Goal: Task Accomplishment & Management: Use online tool/utility

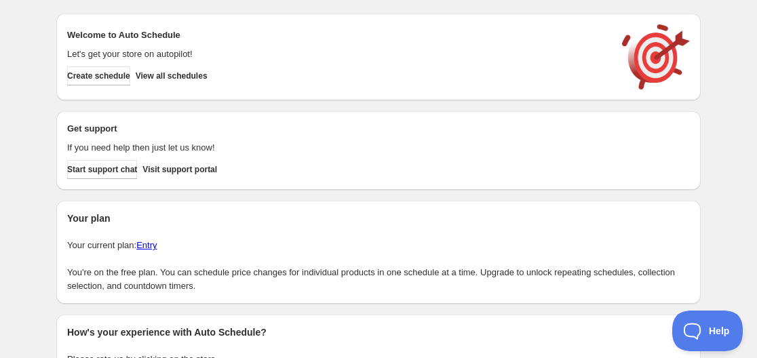
click at [337, 30] on h2 "Welcome to Auto Schedule" at bounding box center [337, 35] width 541 height 14
click at [167, 83] on button "View all schedules" at bounding box center [172, 75] width 72 height 19
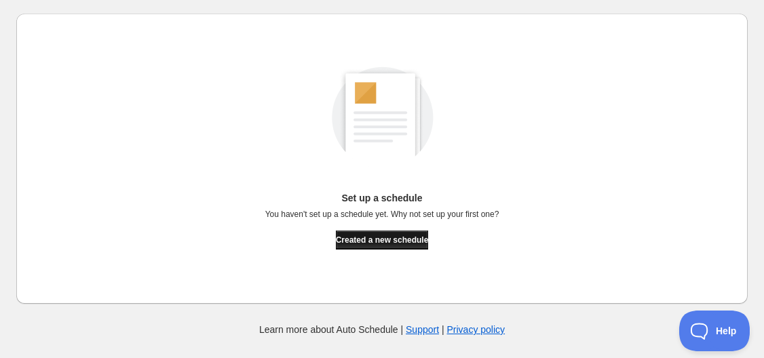
click at [400, 236] on span "Created a new schedule" at bounding box center [382, 240] width 93 height 11
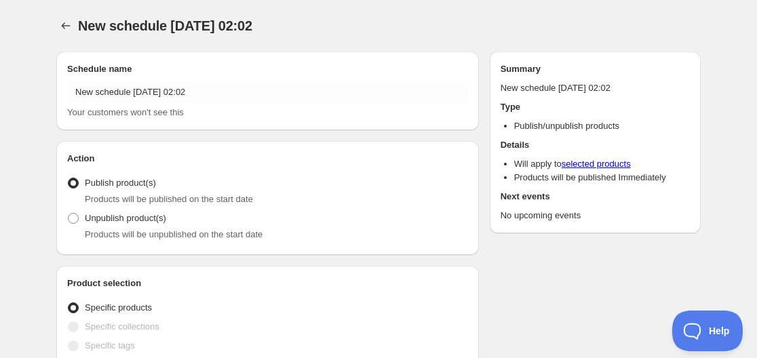
radio input "true"
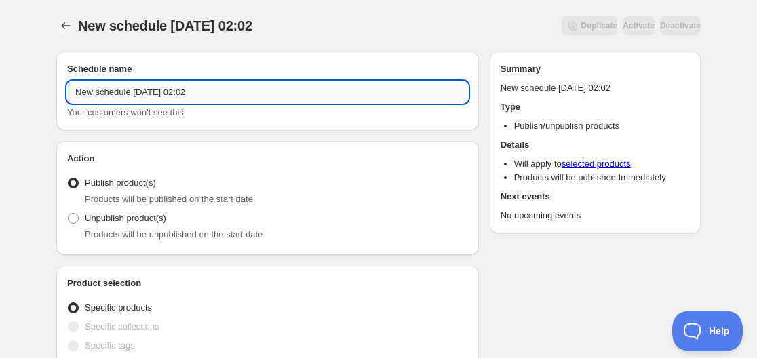
click at [147, 96] on input "New schedule Sep 30 2025 02:02" at bounding box center [267, 92] width 401 height 22
drag, startPoint x: 217, startPoint y: 92, endPoint x: 31, endPoint y: 96, distance: 186.6
type input "Wine Deal"
click at [342, 191] on div "Publish product(s) Products will be published on the start date" at bounding box center [267, 190] width 401 height 33
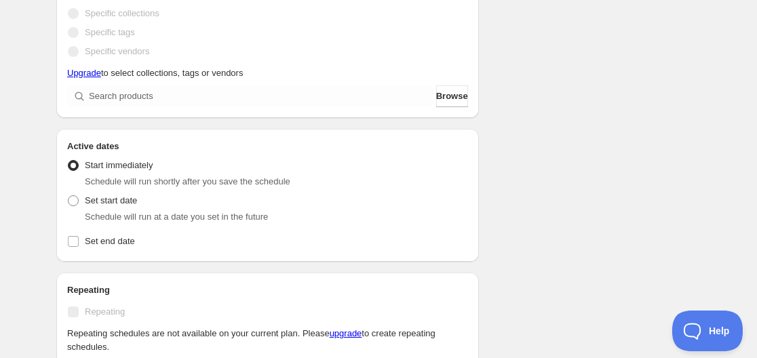
scroll to position [339, 0]
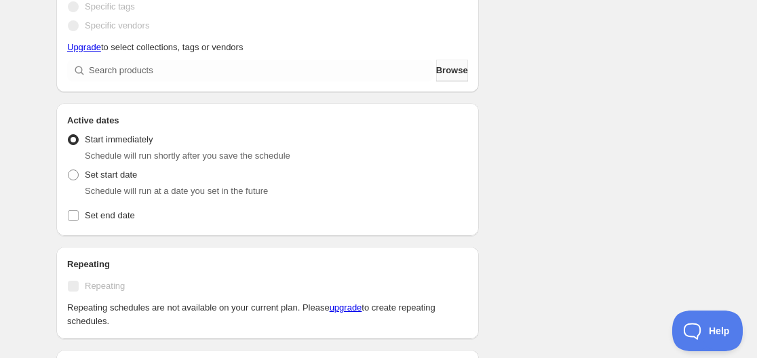
click at [448, 75] on span "Browse" at bounding box center [452, 71] width 32 height 14
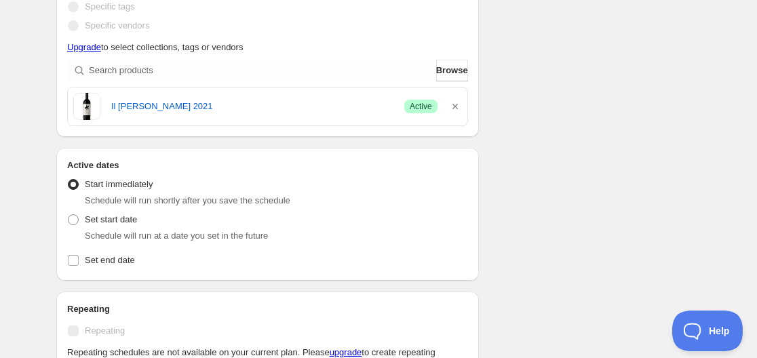
click at [62, 224] on div "Active dates Active Date Type Start immediately Schedule will run shortly after…" at bounding box center [267, 214] width 423 height 133
click at [70, 222] on span at bounding box center [73, 219] width 11 height 11
click at [68, 215] on input "Set start date" at bounding box center [68, 214] width 1 height 1
radio input "true"
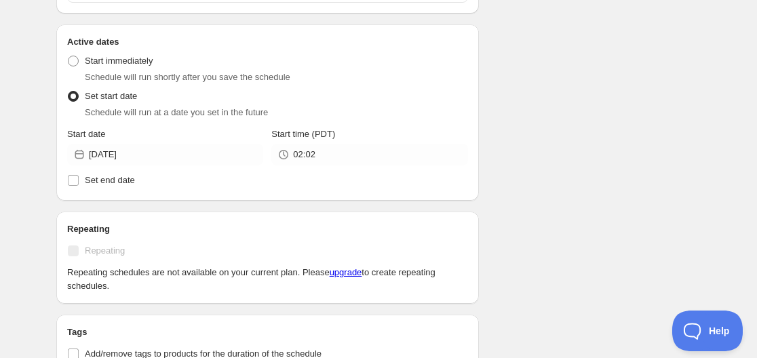
scroll to position [475, 0]
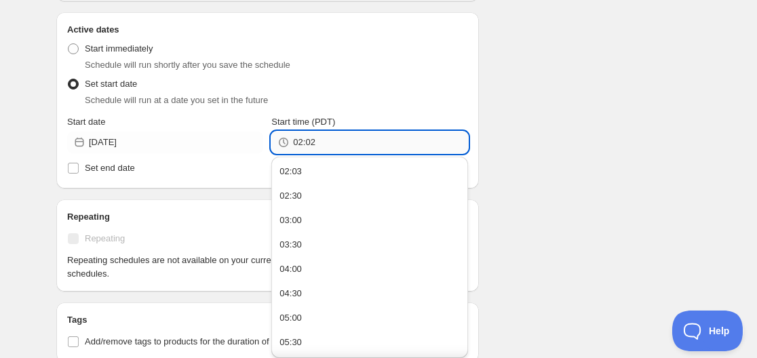
drag, startPoint x: 306, startPoint y: 142, endPoint x: 319, endPoint y: 146, distance: 13.3
click at [319, 146] on input "02:02" at bounding box center [380, 143] width 174 height 22
type input "02:10"
click at [583, 129] on div "Schedule name Wine Deal Your customers won't see this Action Action Publish pro…" at bounding box center [372, 128] width 655 height 1124
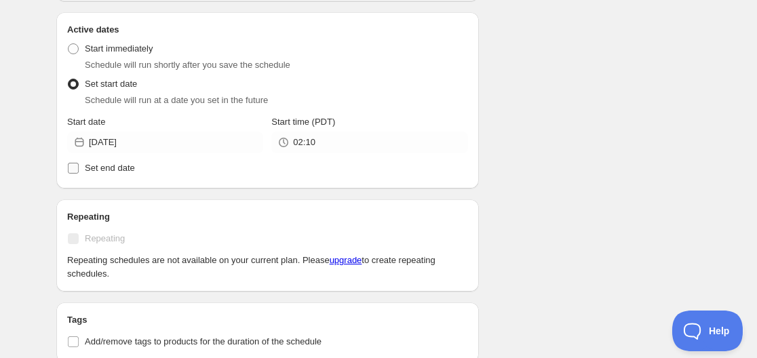
click at [68, 170] on input "Set end date" at bounding box center [73, 168] width 11 height 11
checkbox input "true"
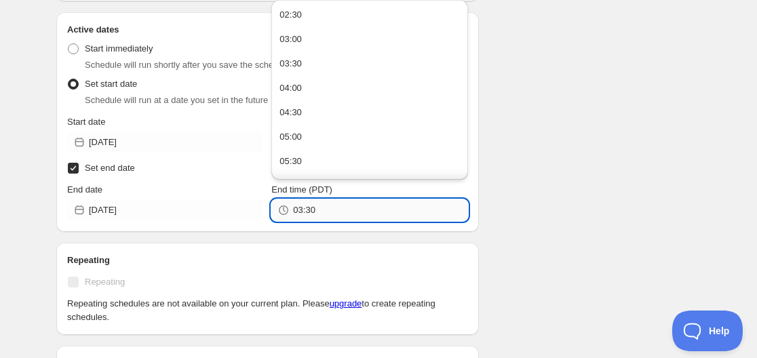
drag, startPoint x: 296, startPoint y: 214, endPoint x: 335, endPoint y: 213, distance: 39.3
click at [335, 213] on input "03:30" at bounding box center [380, 210] width 174 height 22
type input "02:15"
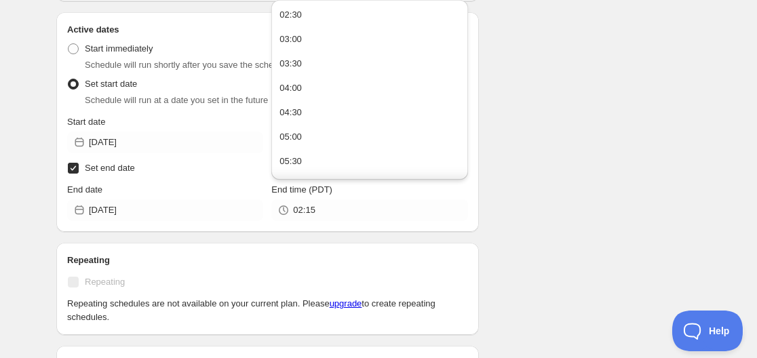
click at [554, 214] on div "Schedule name Wine Deal Your customers won't see this Action Action Publish pro…" at bounding box center [372, 182] width 655 height 1233
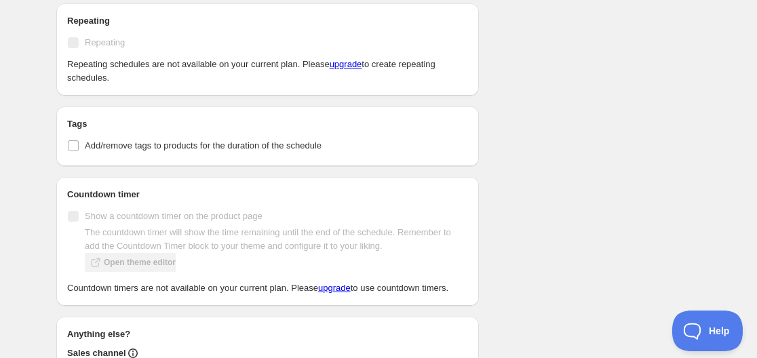
scroll to position [746, 0]
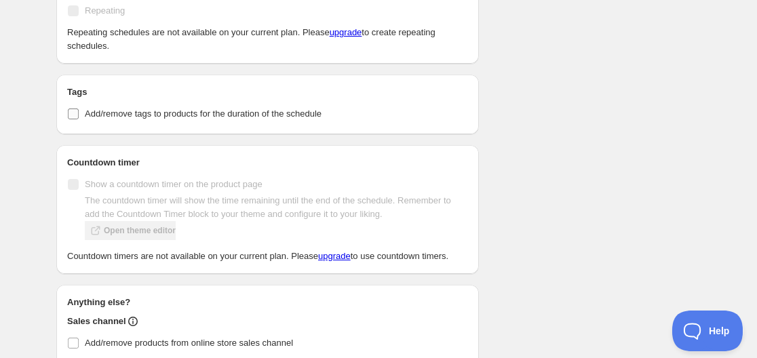
click at [70, 118] on input "Add/remove tags to products for the duration of the schedule" at bounding box center [73, 114] width 11 height 11
checkbox input "true"
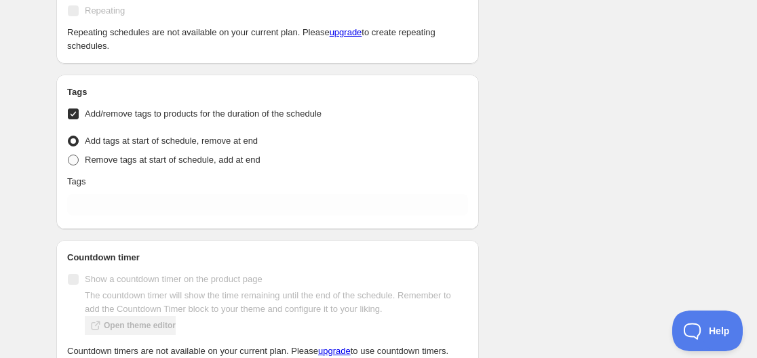
click at [80, 161] on label "Remove tags at start of schedule, add at end" at bounding box center [163, 160] width 193 height 19
click at [68, 155] on input "Remove tags at start of schedule, add at end" at bounding box center [68, 155] width 1 height 1
radio input "true"
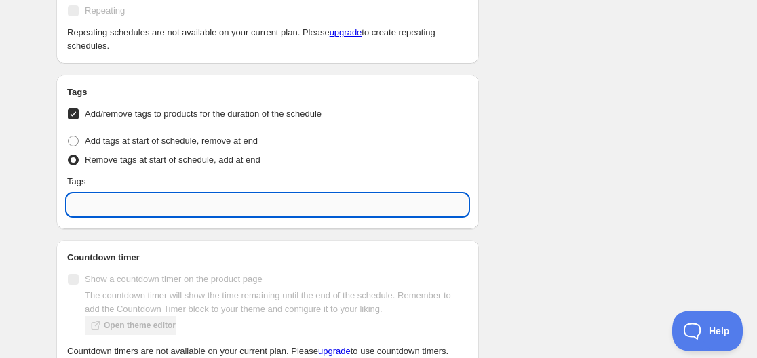
click at [99, 207] on input "text" at bounding box center [267, 205] width 401 height 22
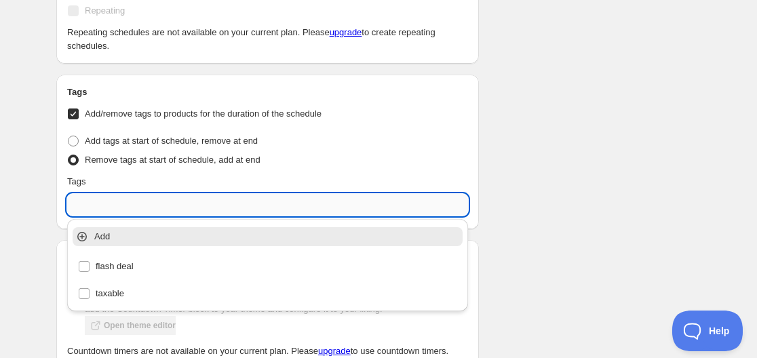
paste input "deal-ended"
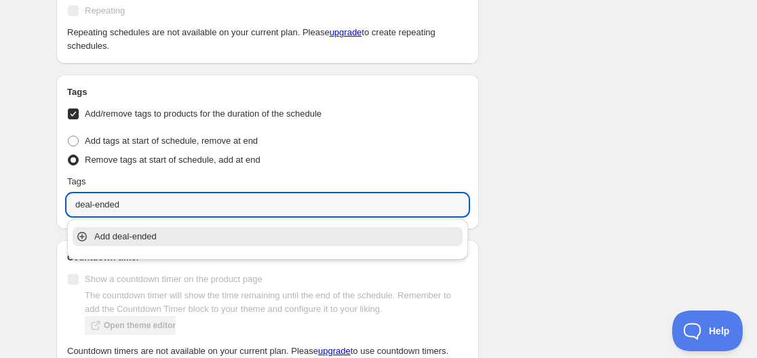
type input "deal-ended"
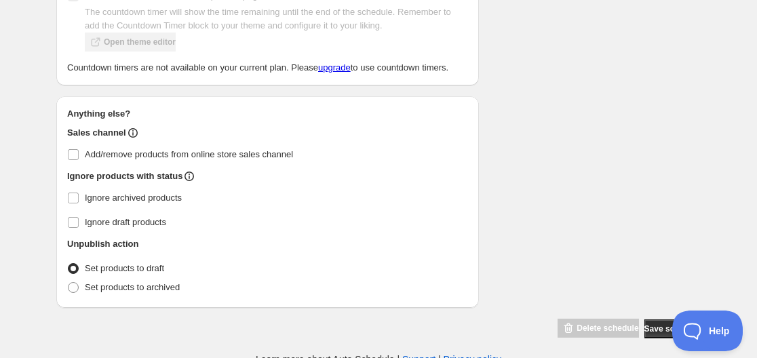
scroll to position [1036, 0]
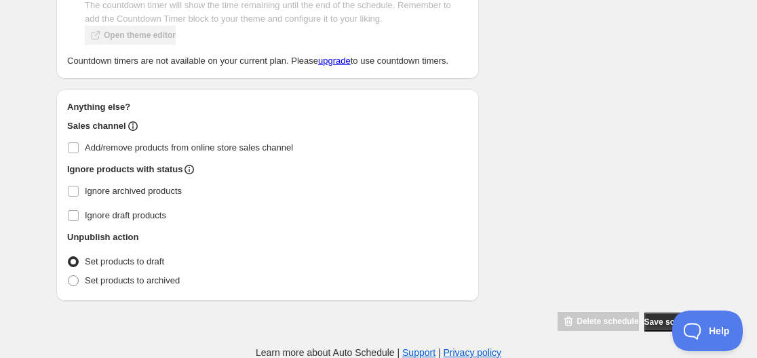
click at [75, 261] on span at bounding box center [73, 261] width 11 height 11
click at [68, 257] on input "Set products to draft" at bounding box center [68, 256] width 1 height 1
click at [79, 257] on label "Set products to draft" at bounding box center [115, 261] width 97 height 19
click at [68, 257] on input "Set products to draft" at bounding box center [68, 256] width 1 height 1
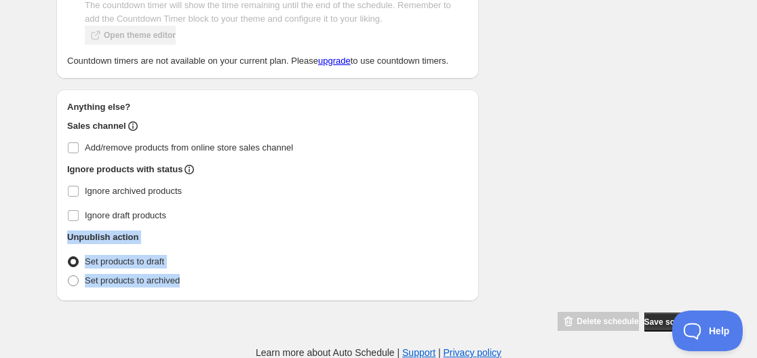
drag, startPoint x: 211, startPoint y: 303, endPoint x: 29, endPoint y: 227, distance: 197.0
copy div "Unpublish action Unpublish action Set products to draft Set products to archived"
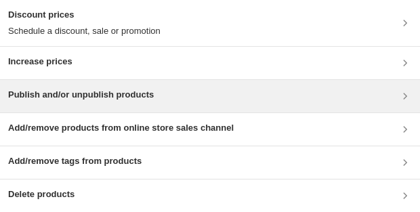
click at [303, 96] on div "Publish and/or unpublish products" at bounding box center [210, 96] width 404 height 16
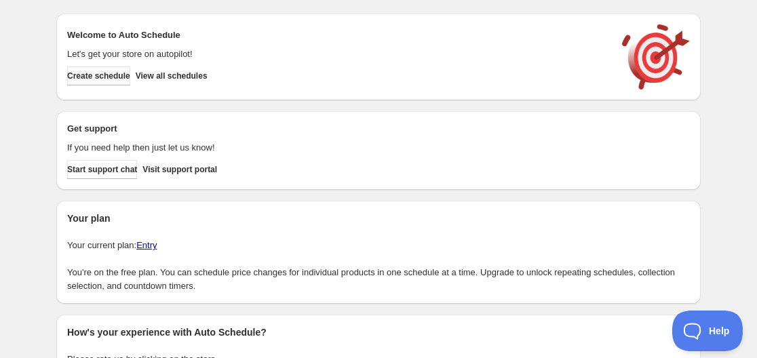
click at [113, 81] on button "Create schedule" at bounding box center [98, 75] width 63 height 19
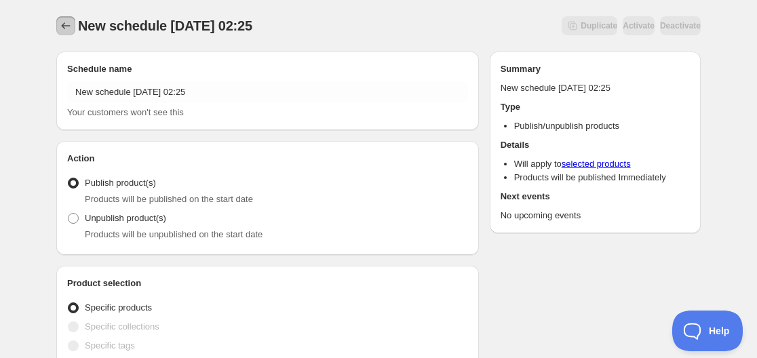
click at [66, 25] on icon "Schedules" at bounding box center [66, 26] width 14 height 14
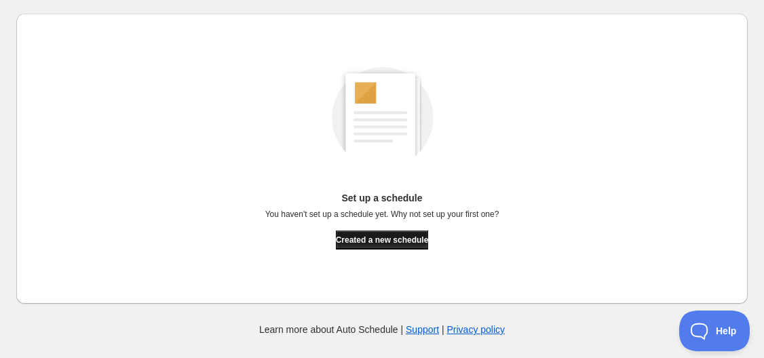
click at [393, 248] on button "Created a new schedule" at bounding box center [382, 240] width 93 height 19
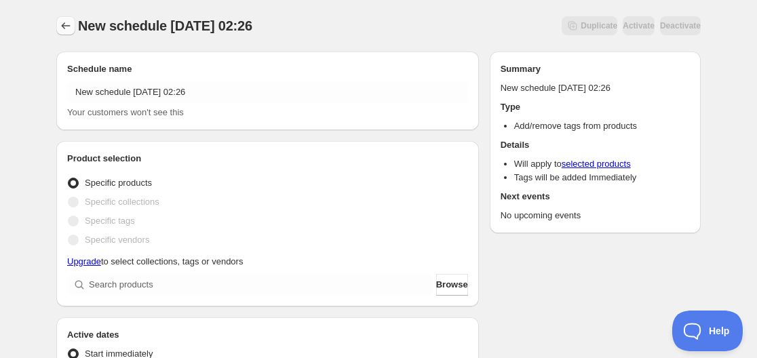
click at [64, 26] on icon "Schedules" at bounding box center [66, 26] width 14 height 14
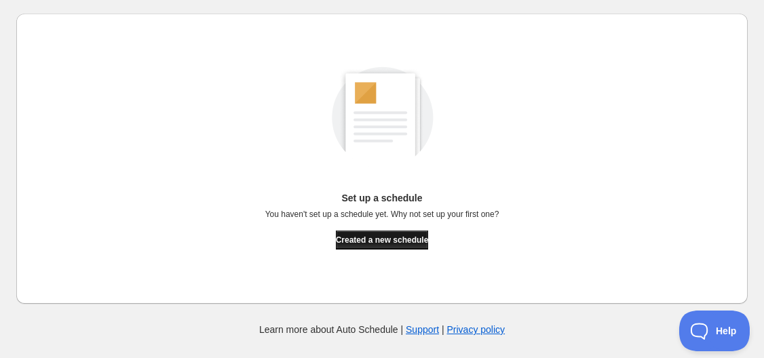
click at [381, 237] on span "Created a new schedule" at bounding box center [382, 240] width 93 height 11
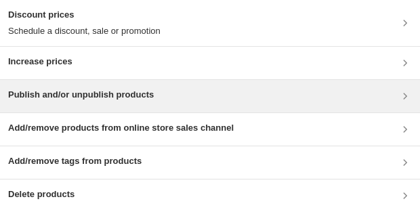
click at [298, 95] on div "Publish and/or unpublish products" at bounding box center [210, 96] width 404 height 16
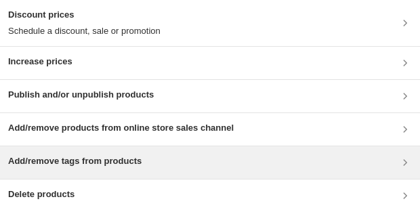
click at [398, 162] on div "Add/remove tags from products" at bounding box center [210, 163] width 404 height 16
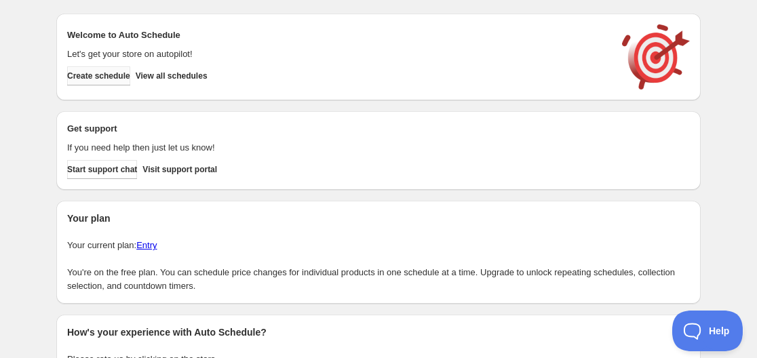
click at [101, 76] on span "Create schedule" at bounding box center [98, 76] width 63 height 11
click at [91, 73] on span "Create schedule" at bounding box center [98, 76] width 63 height 11
click at [121, 73] on span "Create schedule" at bounding box center [98, 76] width 63 height 11
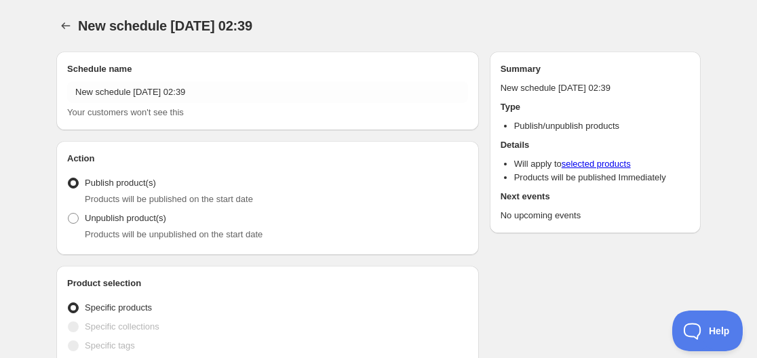
radio input "true"
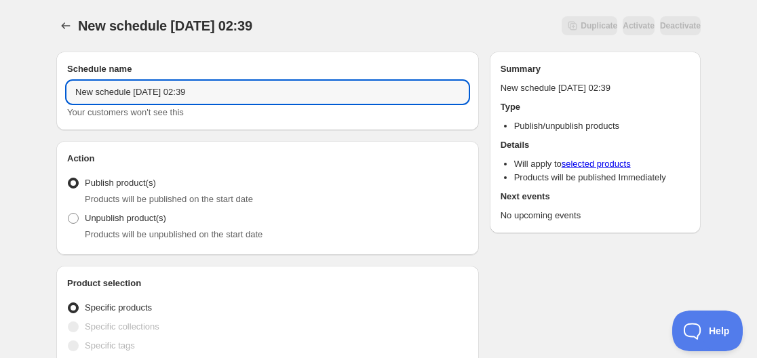
drag, startPoint x: 220, startPoint y: 97, endPoint x: -45, endPoint y: 85, distance: 265.5
click at [0, 85] on html "New schedule Sep 30 2025 02:39. This page is ready New schedule Sep 30 2025 02:…" at bounding box center [378, 179] width 757 height 358
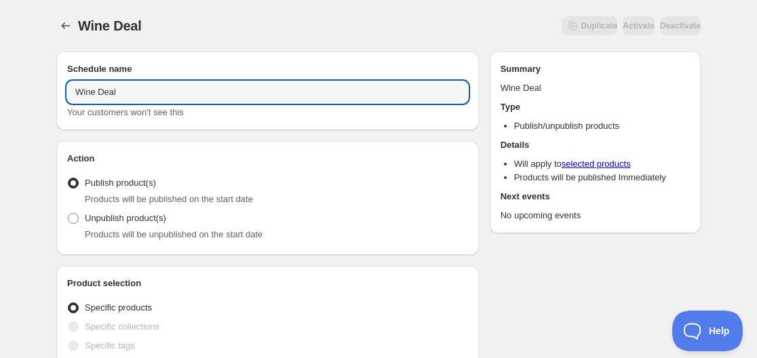
type input "Wine Deal"
click at [325, 199] on div "Products will be published on the start date" at bounding box center [276, 200] width 383 height 14
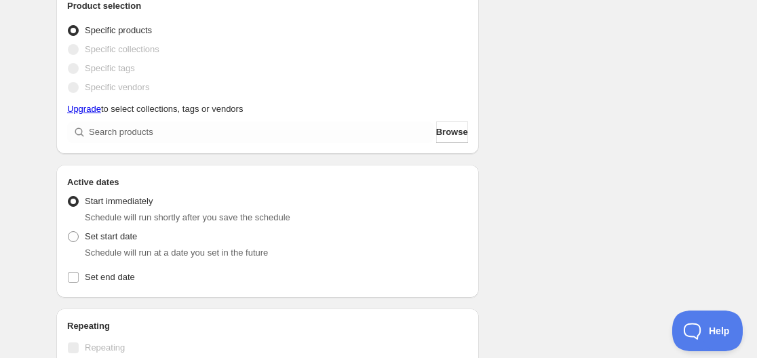
scroll to position [339, 0]
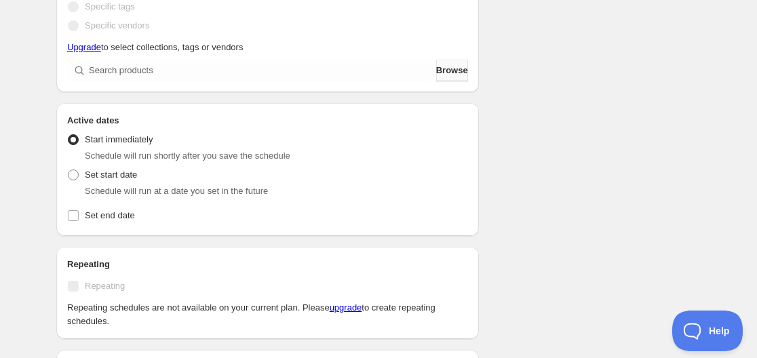
click at [444, 79] on button "Browse" at bounding box center [452, 71] width 32 height 22
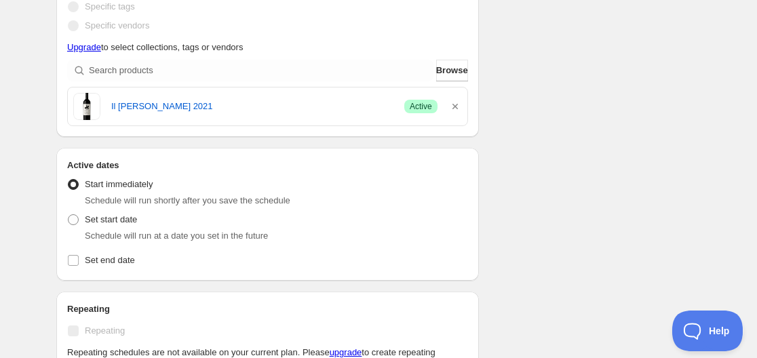
click at [622, 130] on div "Schedule name Wine Deal Your customers won't see this Action Action Publish pro…" at bounding box center [372, 242] width 655 height 1081
click at [75, 219] on span at bounding box center [73, 219] width 11 height 11
click at [68, 215] on input "Set start date" at bounding box center [68, 214] width 1 height 1
radio input "true"
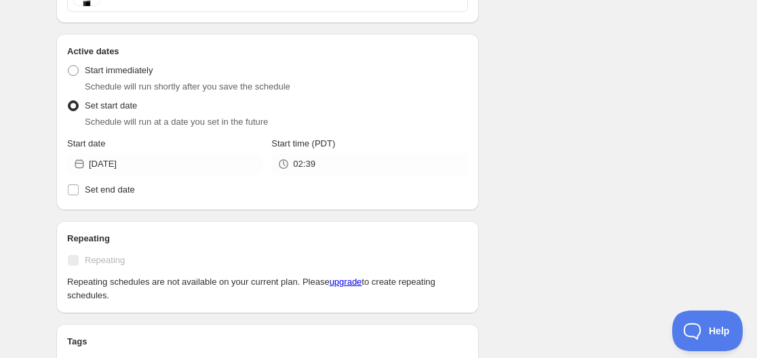
scroll to position [475, 0]
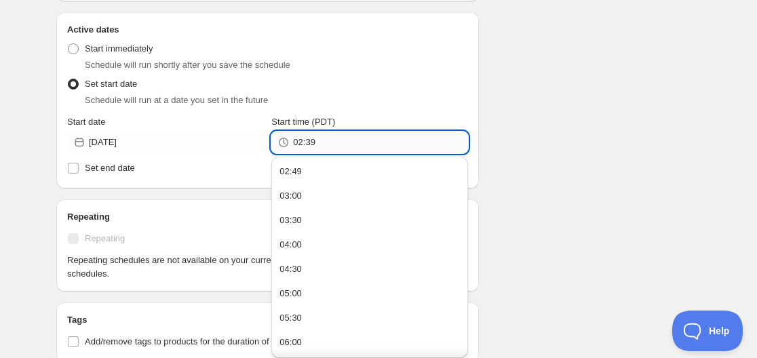
drag, startPoint x: 305, startPoint y: 142, endPoint x: 317, endPoint y: 142, distance: 12.2
click at [317, 142] on input "02:39" at bounding box center [380, 143] width 174 height 22
type input "02:53"
click at [552, 125] on div "Schedule name Wine Deal Your customers won't see this Action Action Publish pro…" at bounding box center [372, 128] width 655 height 1124
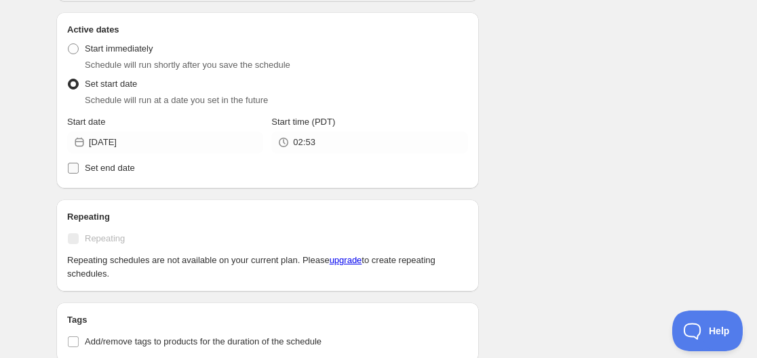
click at [71, 172] on input "Set end date" at bounding box center [73, 168] width 11 height 11
checkbox input "true"
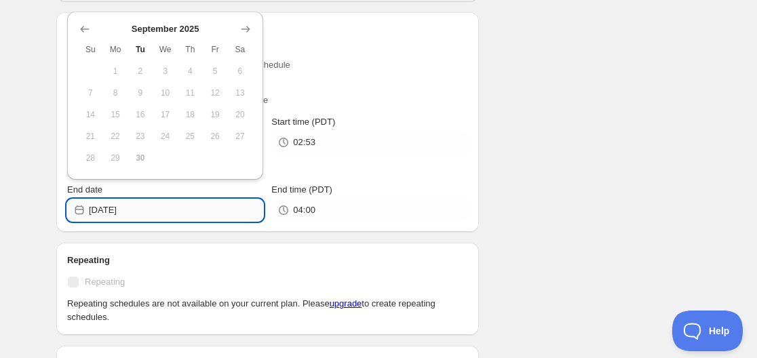
click at [143, 211] on input "2025-09-30" at bounding box center [176, 210] width 174 height 22
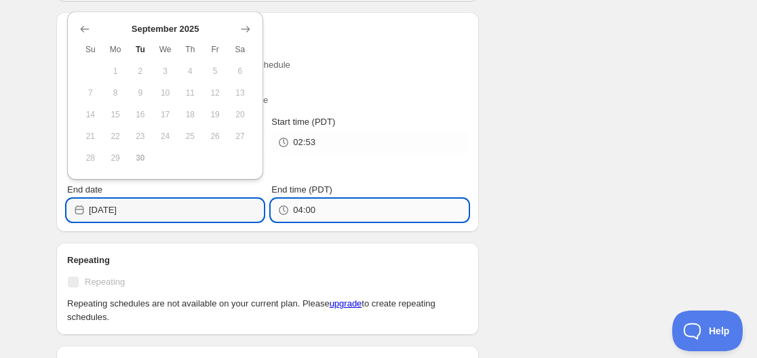
click at [326, 216] on input "04:00" at bounding box center [380, 210] width 174 height 22
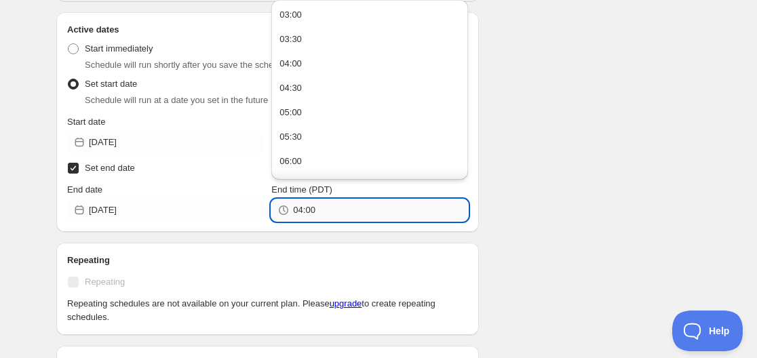
drag, startPoint x: 298, startPoint y: 212, endPoint x: 325, endPoint y: 208, distance: 27.4
click at [325, 208] on input "04:00" at bounding box center [380, 210] width 174 height 22
click at [302, 210] on input "02:" at bounding box center [380, 210] width 174 height 22
click at [288, 18] on div "03:00" at bounding box center [290, 15] width 22 height 14
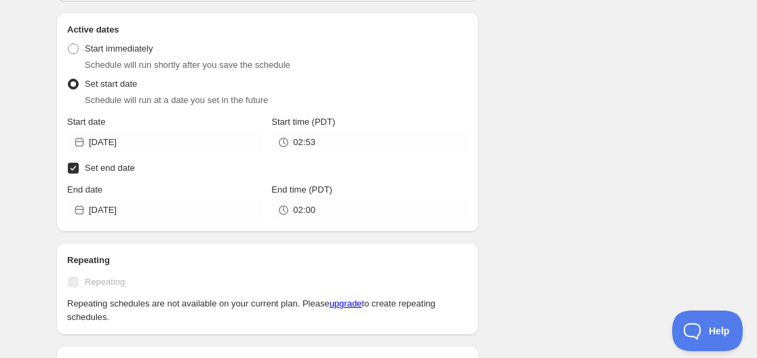
type input "03:00"
click at [545, 182] on div "Schedule name Wine Deal Your customers won't see this Action Action Publish pro…" at bounding box center [372, 182] width 655 height 1233
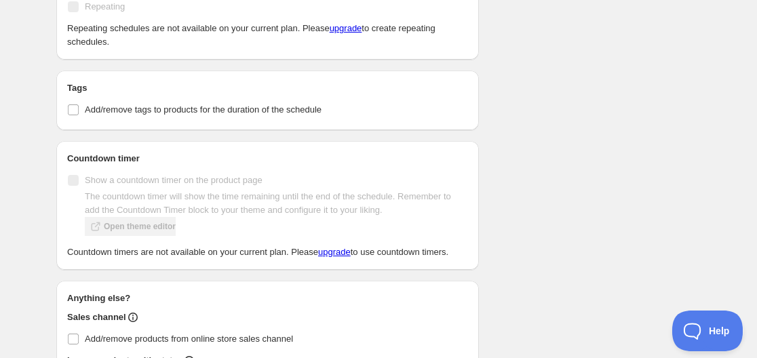
scroll to position [678, 0]
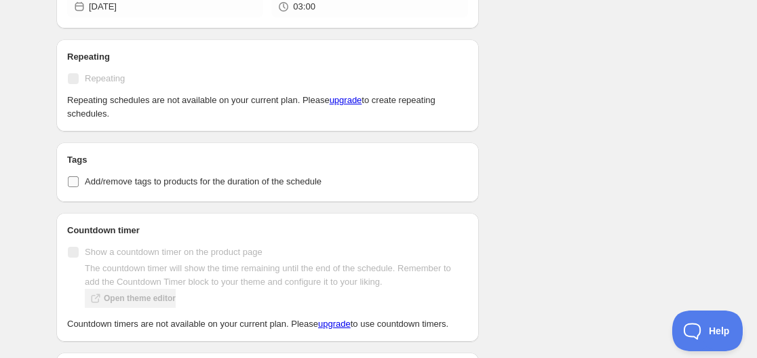
click at [75, 180] on input "Add/remove tags to products for the duration of the schedule" at bounding box center [73, 181] width 11 height 11
checkbox input "true"
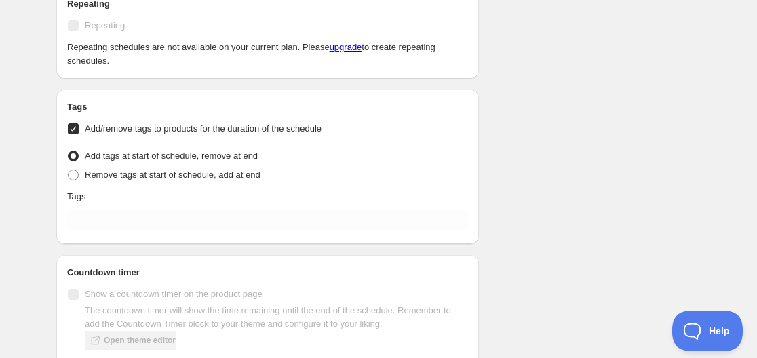
scroll to position [746, 0]
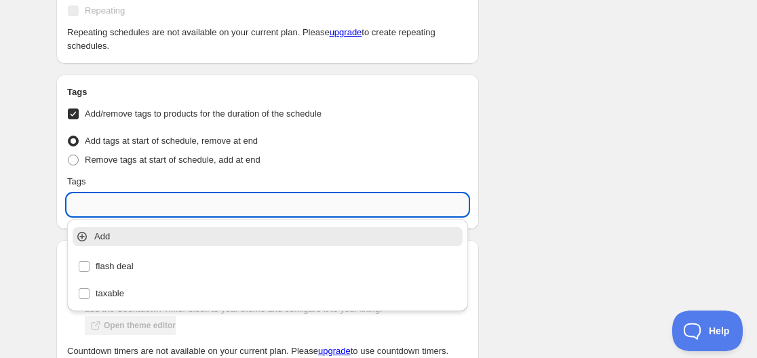
click at [138, 210] on input "text" at bounding box center [267, 205] width 401 height 22
paste input "flash-deal-live"
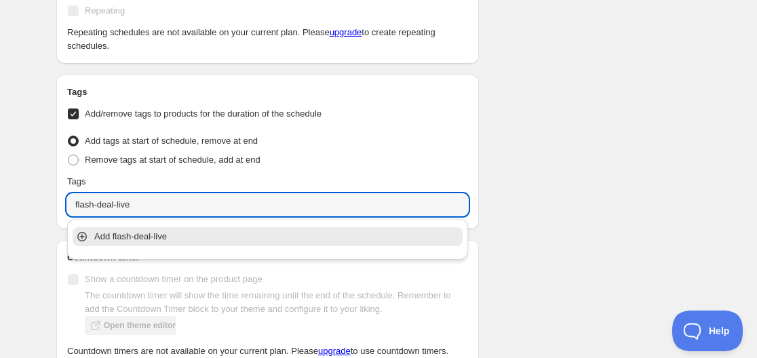
click at [135, 235] on p "Add flash-deal-live" at bounding box center [277, 237] width 366 height 14
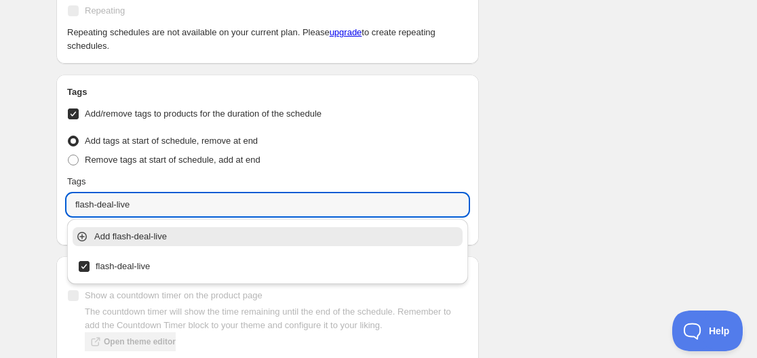
type input "flash-deal-live"
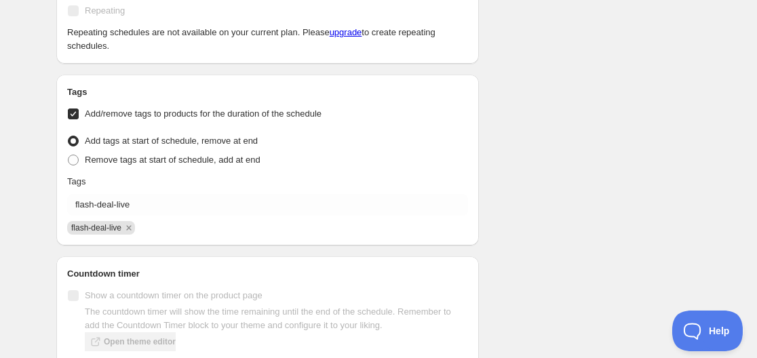
click at [73, 158] on span at bounding box center [73, 160] width 11 height 11
click at [68, 155] on input "Remove tags at start of schedule, add at end" at bounding box center [68, 155] width 1 height 1
radio input "true"
click at [76, 140] on span at bounding box center [73, 141] width 11 height 11
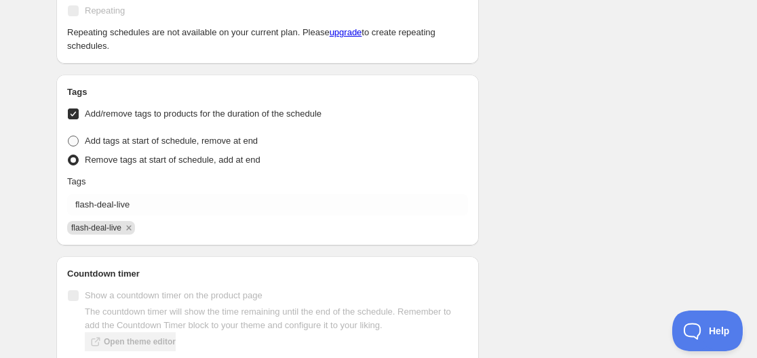
click at [68, 136] on input "Add tags at start of schedule, remove at end" at bounding box center [68, 136] width 1 height 1
radio input "true"
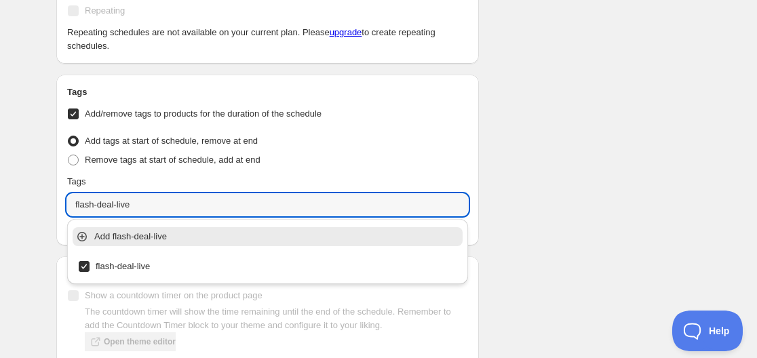
drag, startPoint x: 145, startPoint y: 205, endPoint x: 24, endPoint y: 210, distance: 121.5
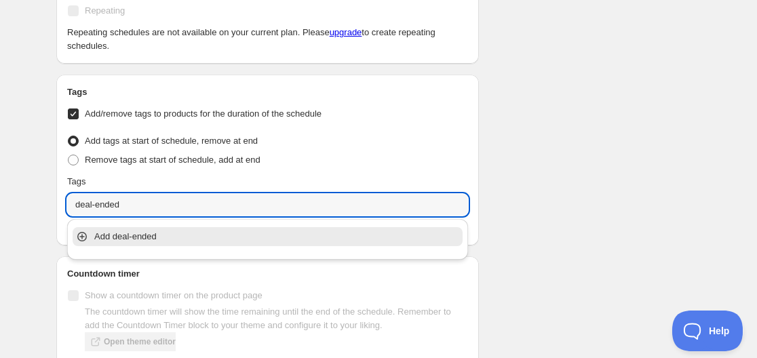
click at [130, 237] on p "Add deal-ended" at bounding box center [277, 237] width 366 height 14
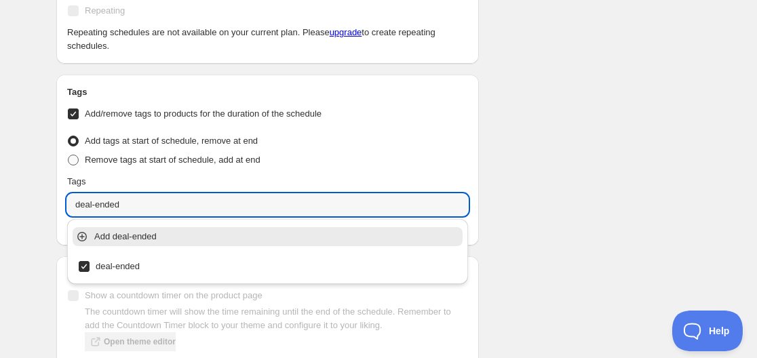
type input "deal-ended"
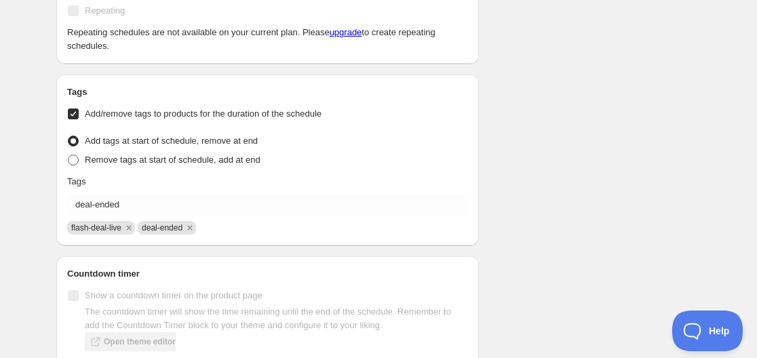
click at [75, 159] on span at bounding box center [73, 160] width 11 height 11
click at [68, 155] on input "Remove tags at start of schedule, add at end" at bounding box center [68, 155] width 1 height 1
radio input "true"
click at [132, 229] on icon "Remove flash-deal-live" at bounding box center [129, 228] width 12 height 12
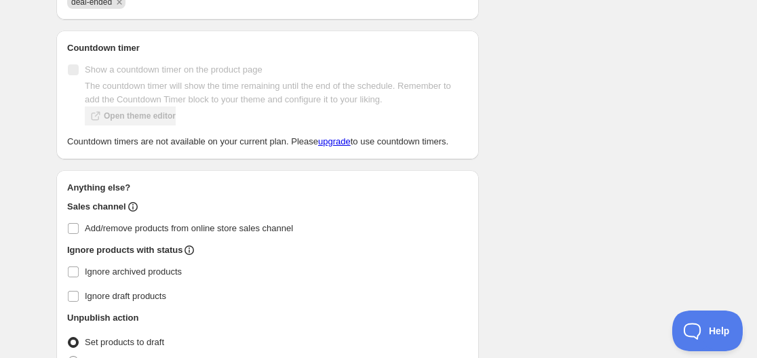
scroll to position [1053, 0]
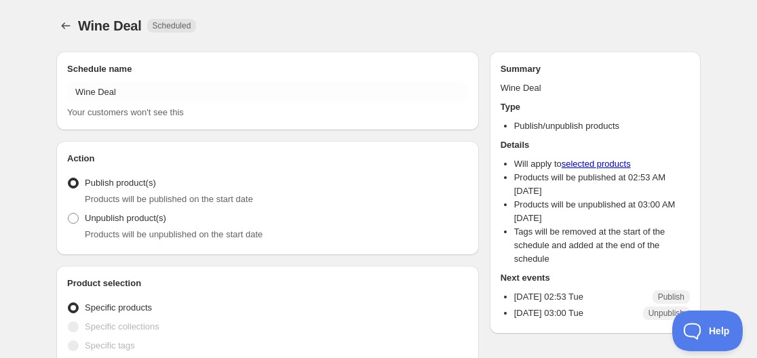
radio input "true"
checkbox input "true"
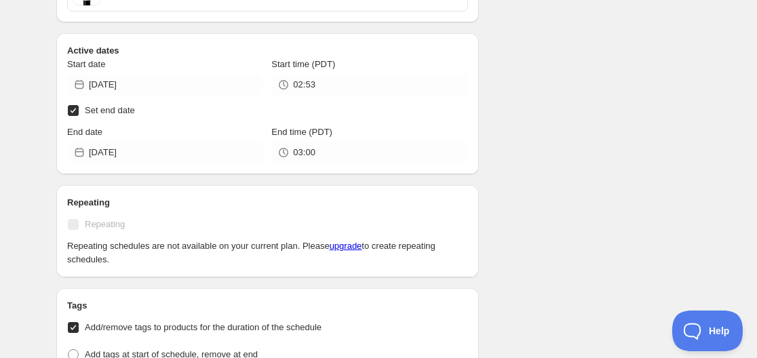
scroll to position [475, 0]
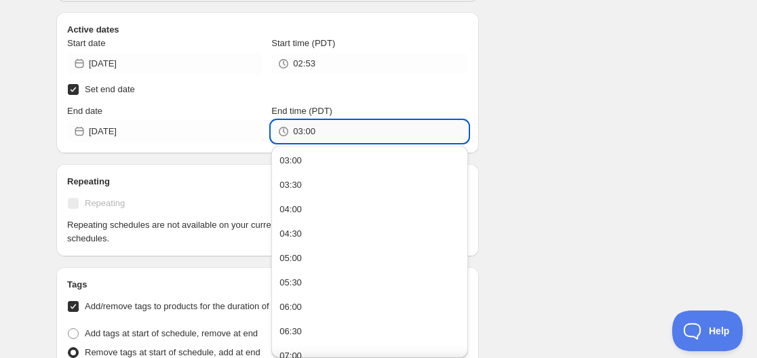
click at [298, 130] on input "03:00" at bounding box center [380, 132] width 174 height 22
drag, startPoint x: 307, startPoint y: 131, endPoint x: 314, endPoint y: 134, distance: 7.9
click at [314, 134] on input "02:00" at bounding box center [380, 132] width 174 height 22
type input "02:57"
click at [552, 102] on div "Schedule name Wine Deal Your customers won't see this Action Action Publish pro…" at bounding box center [372, 198] width 655 height 1265
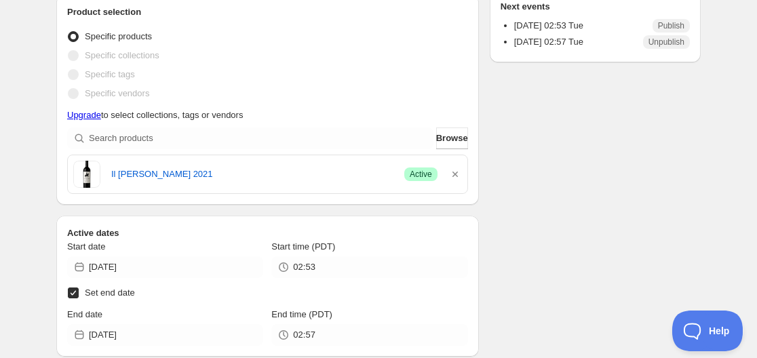
scroll to position [0, 0]
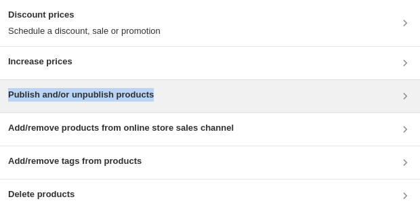
drag, startPoint x: 7, startPoint y: 88, endPoint x: 188, endPoint y: 92, distance: 181.1
click at [188, 92] on div "Publish and/or unpublish products" at bounding box center [210, 96] width 420 height 33
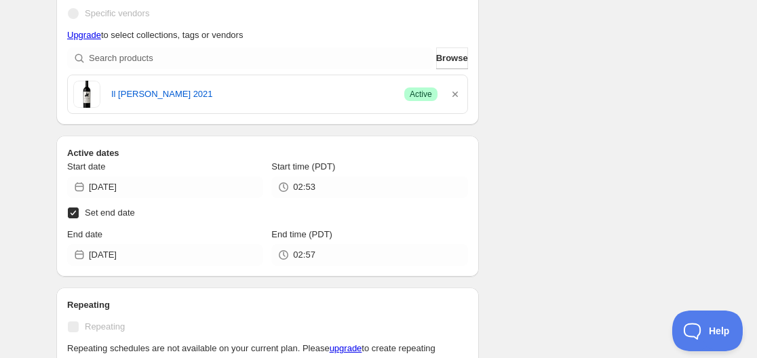
scroll to position [347, 0]
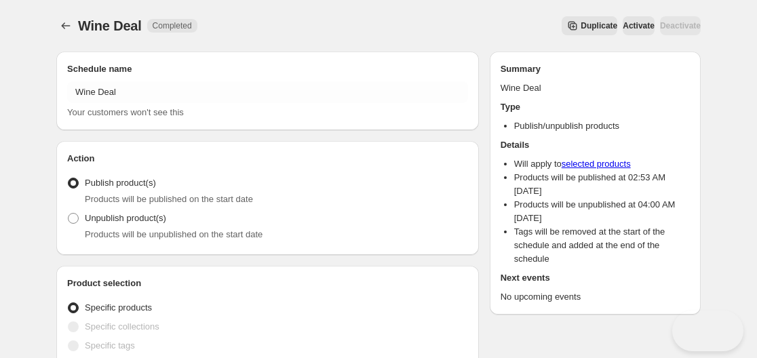
radio input "true"
checkbox input "true"
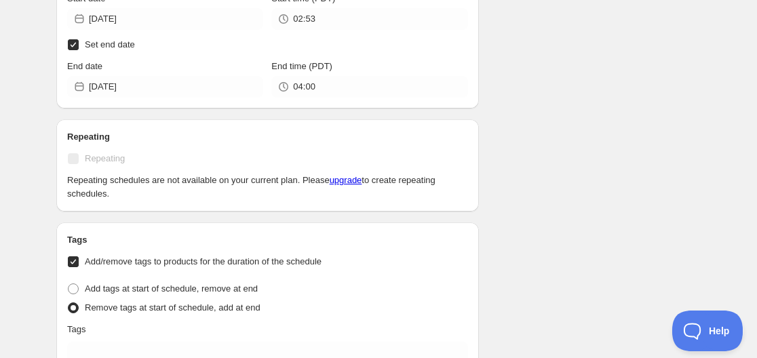
scroll to position [407, 0]
